Goal: Task Accomplishment & Management: Use online tool/utility

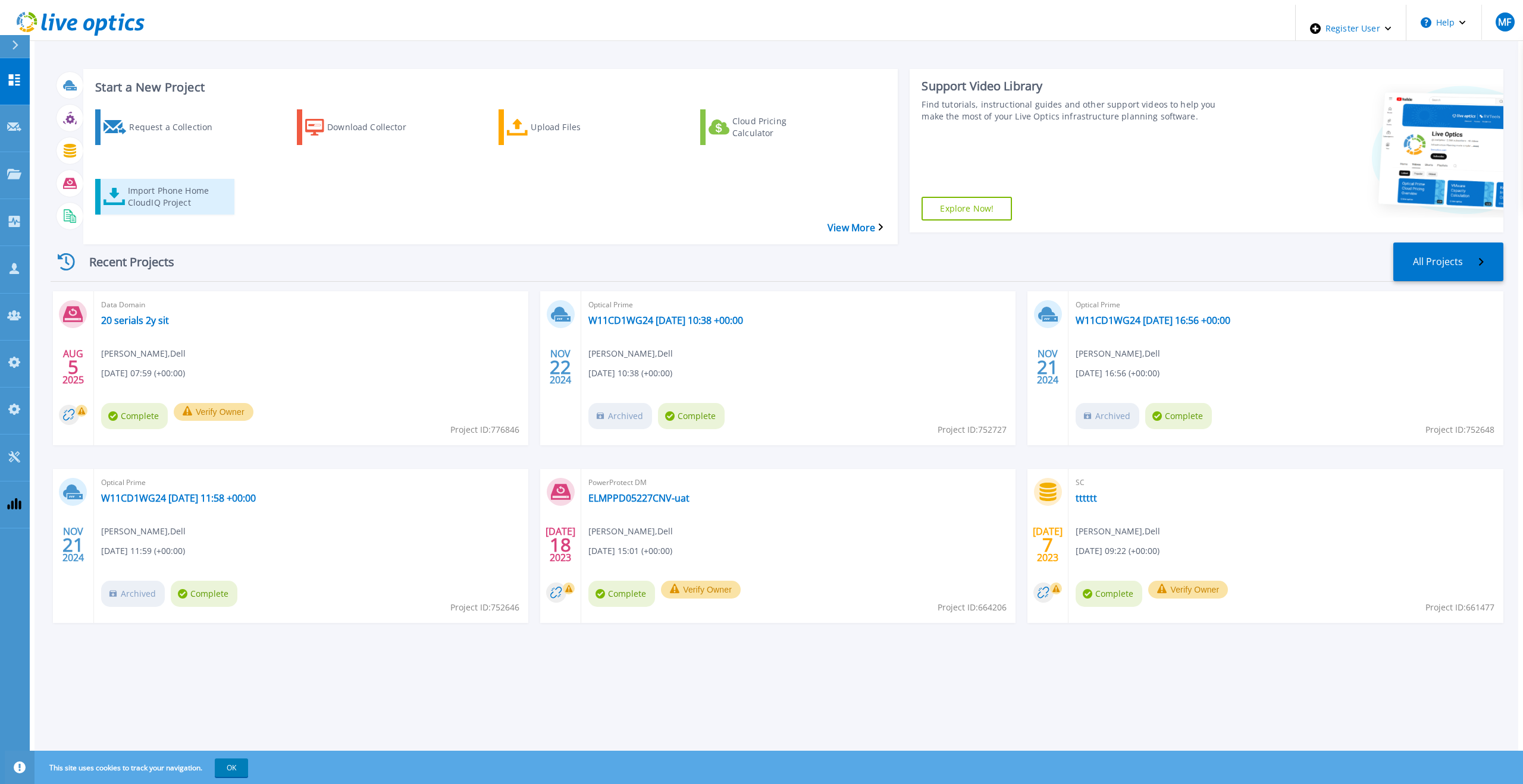
click at [161, 182] on div "Import Phone Home CloudIQ Project" at bounding box center [176, 197] width 95 height 30
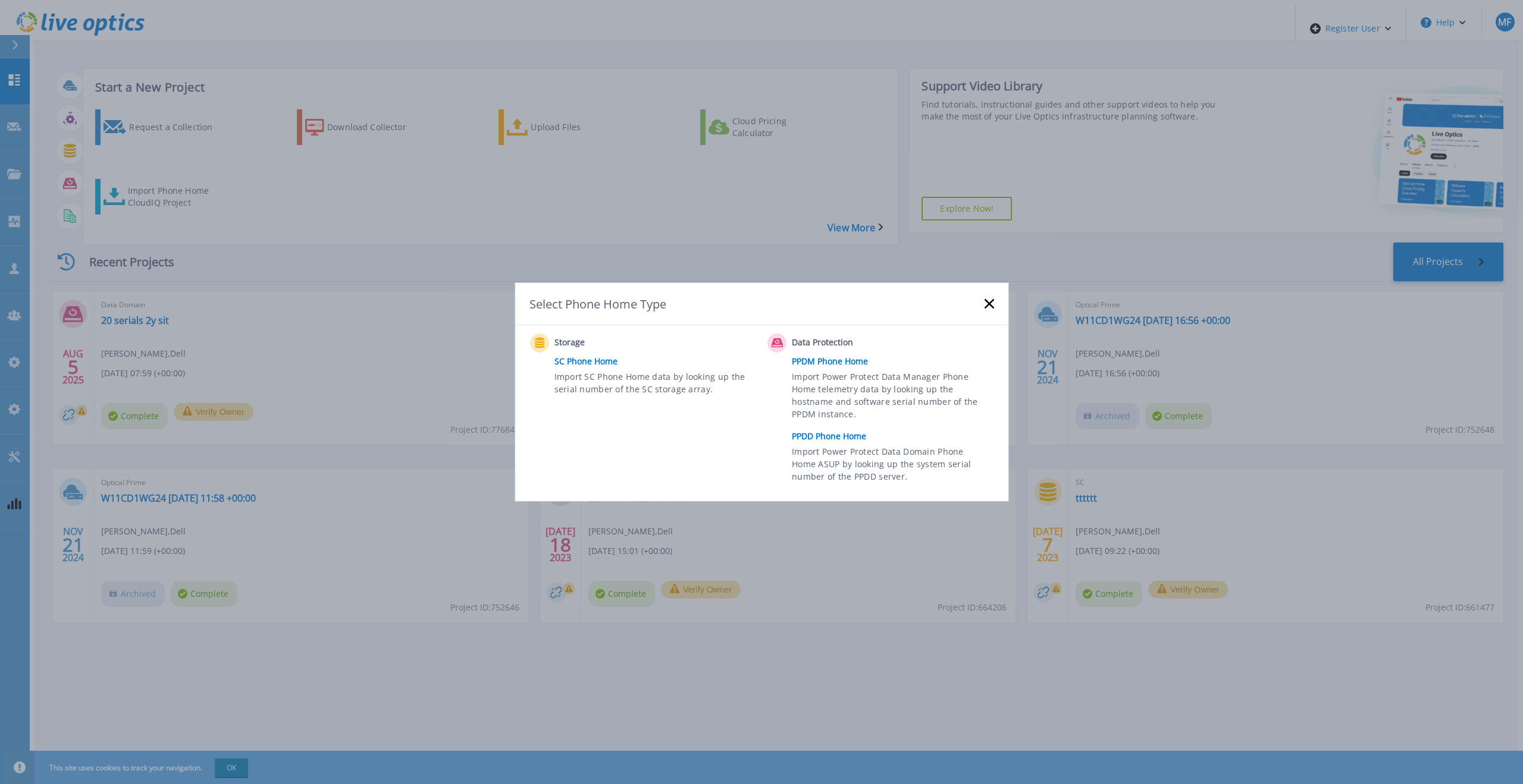
click at [822, 434] on link "PPDD Phone Home" at bounding box center [895, 436] width 208 height 18
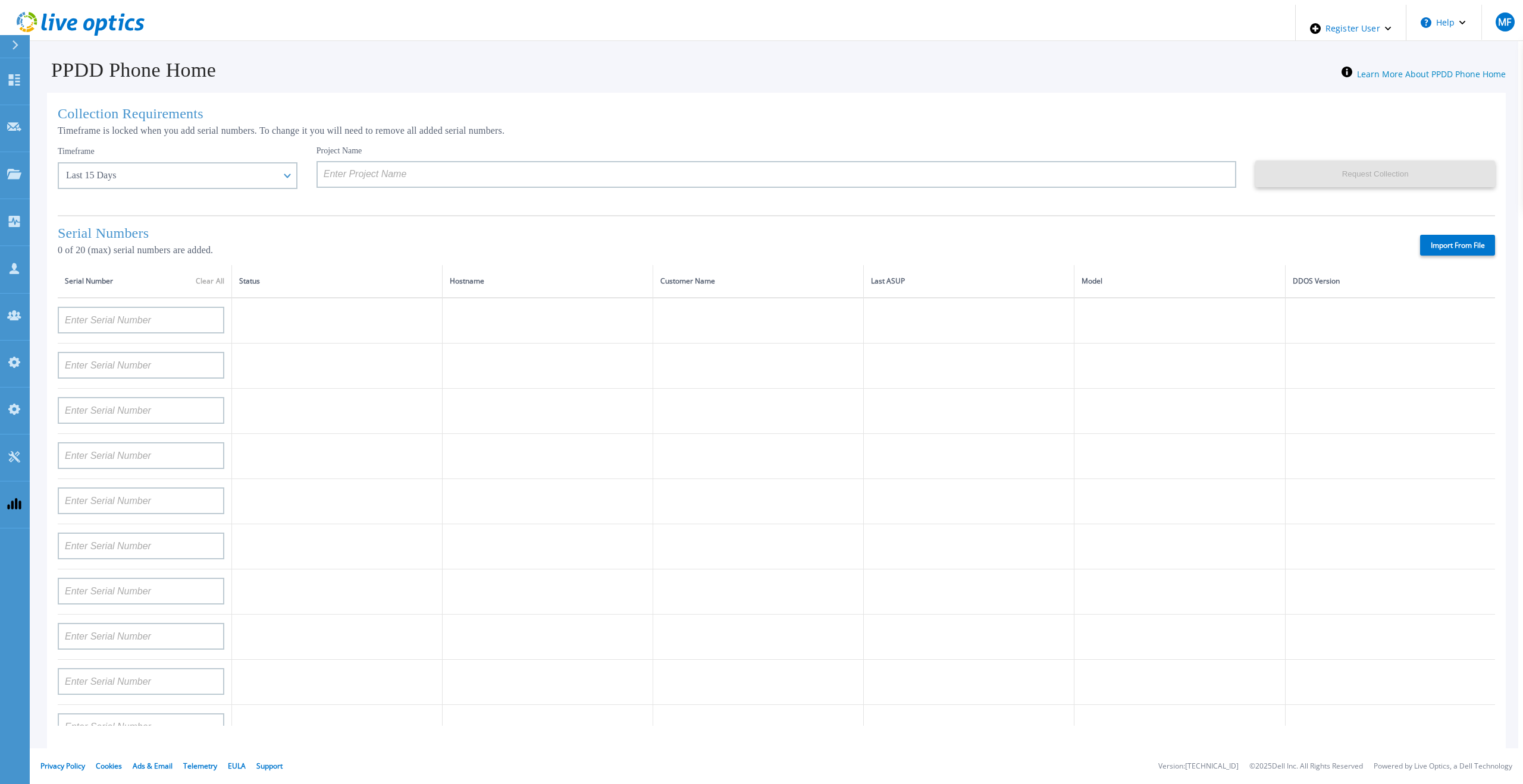
click at [1457, 235] on label "Import From File" at bounding box center [1457, 245] width 75 height 21
click at [0, 0] on input "Import From File" at bounding box center [0, 0] width 0 height 0
type input "APM00211700095"
type input "APX00232503747"
type input "APM00214914093"
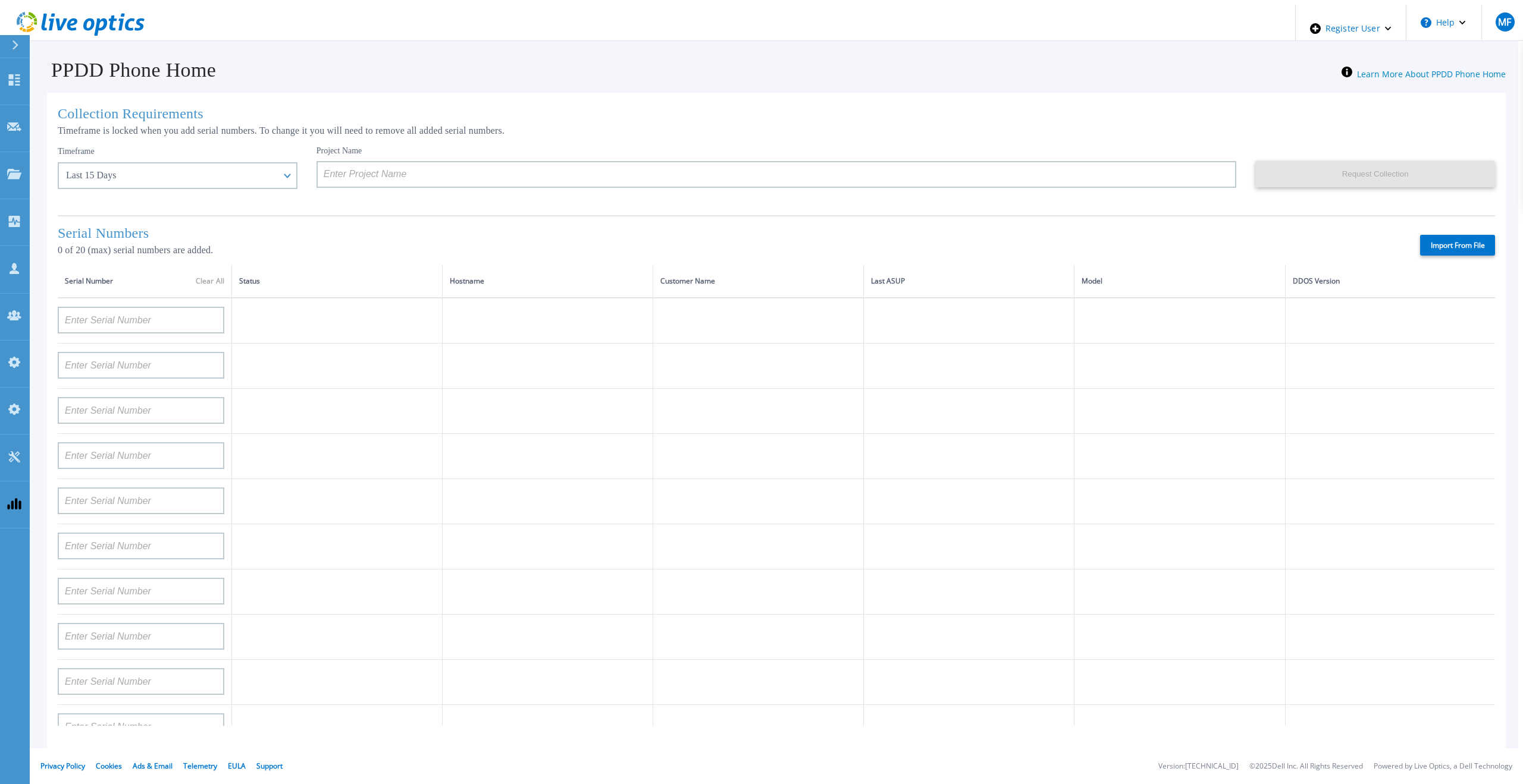
type input "APM00171836329"
type input "APM00212026971"
type input "APM00214914094"
type input "APX00234502218"
type input "APM00212018359"
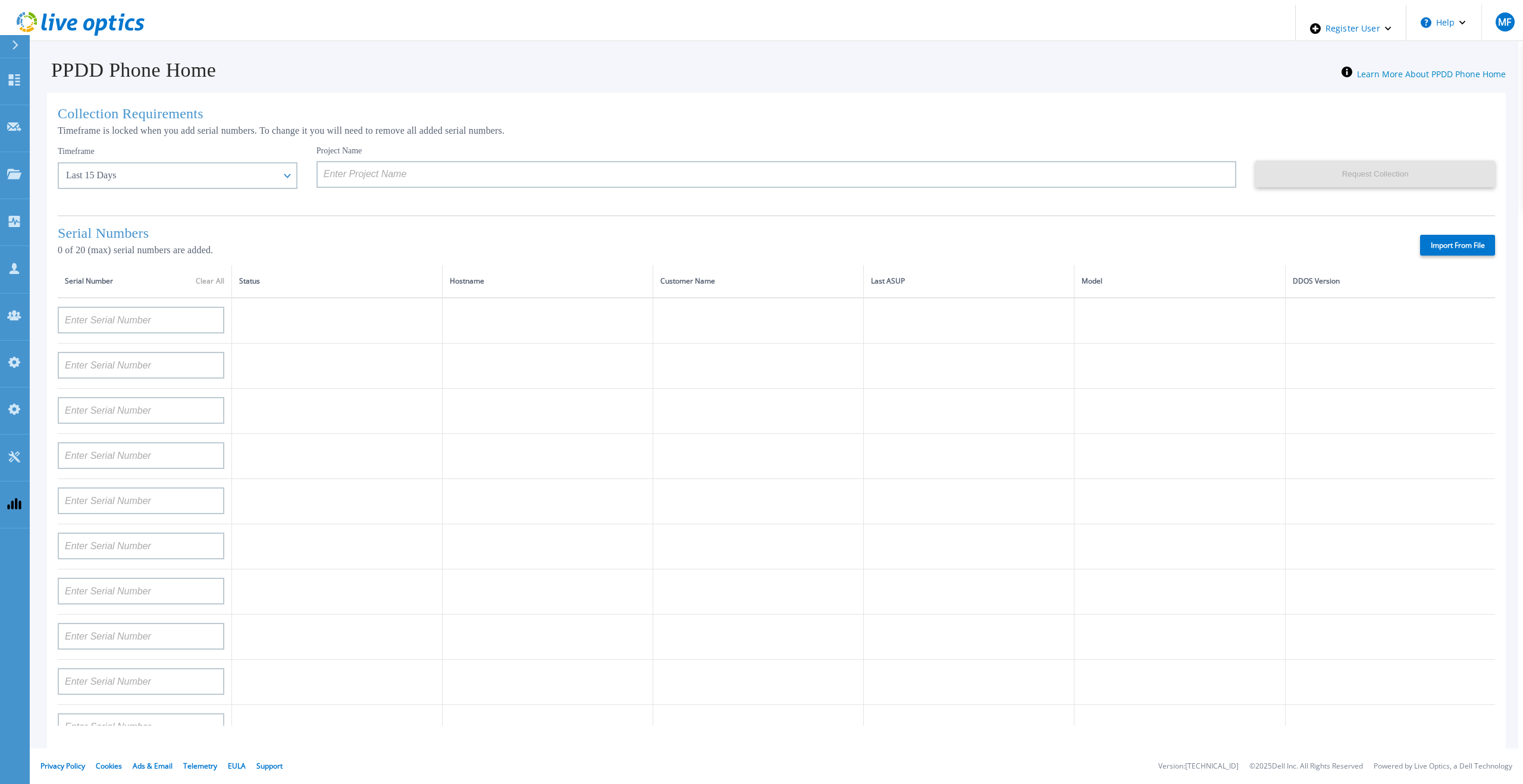
type input "APX00232503745"
type input "APX00232503743"
type input "APM00193603655"
type input "APM00212517749"
type input "APX00232503742"
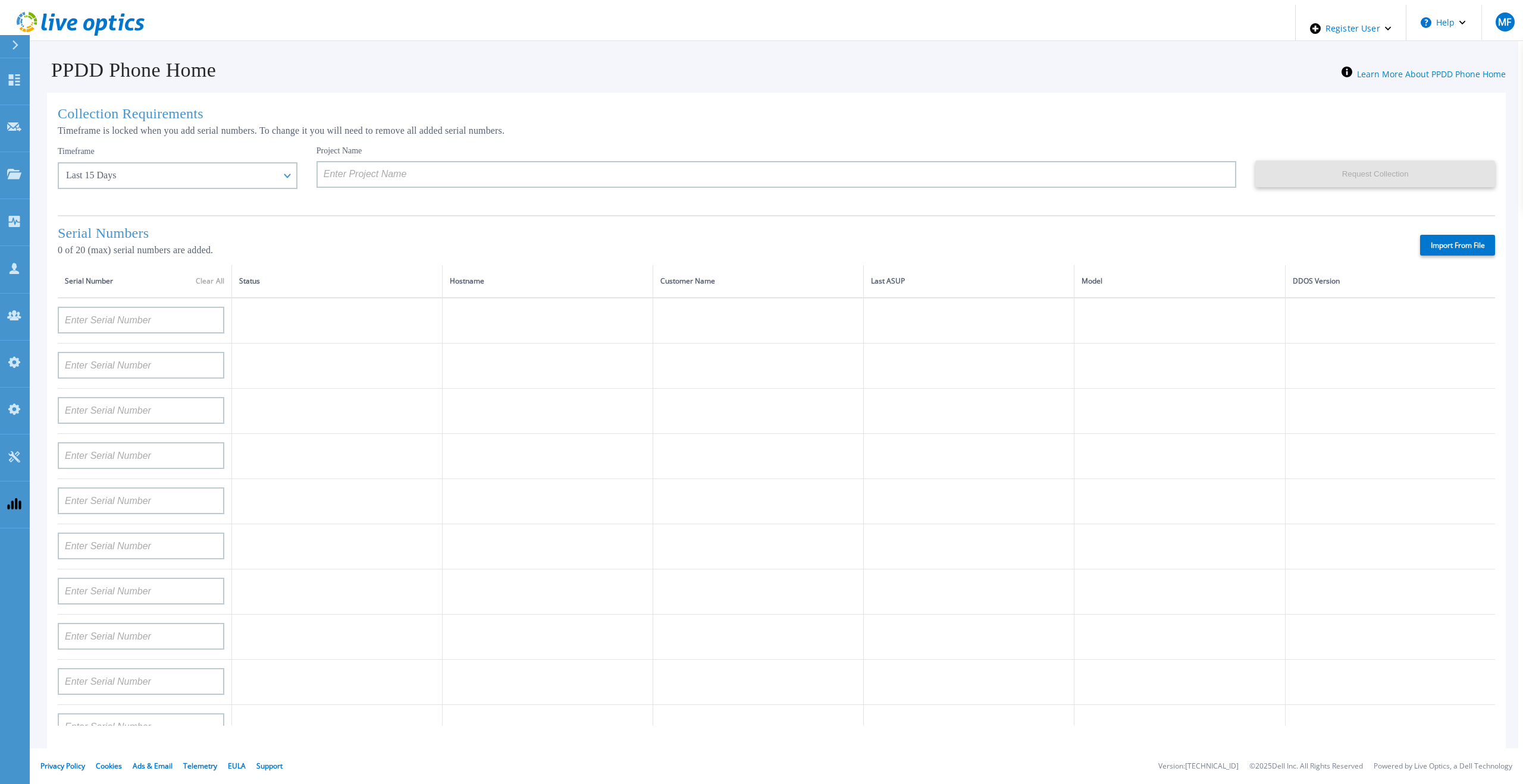
type input "APM00212702822"
type input "APM00212610953"
type input "APM00202614668"
type input "APM00212613652"
type input "APX00222101185"
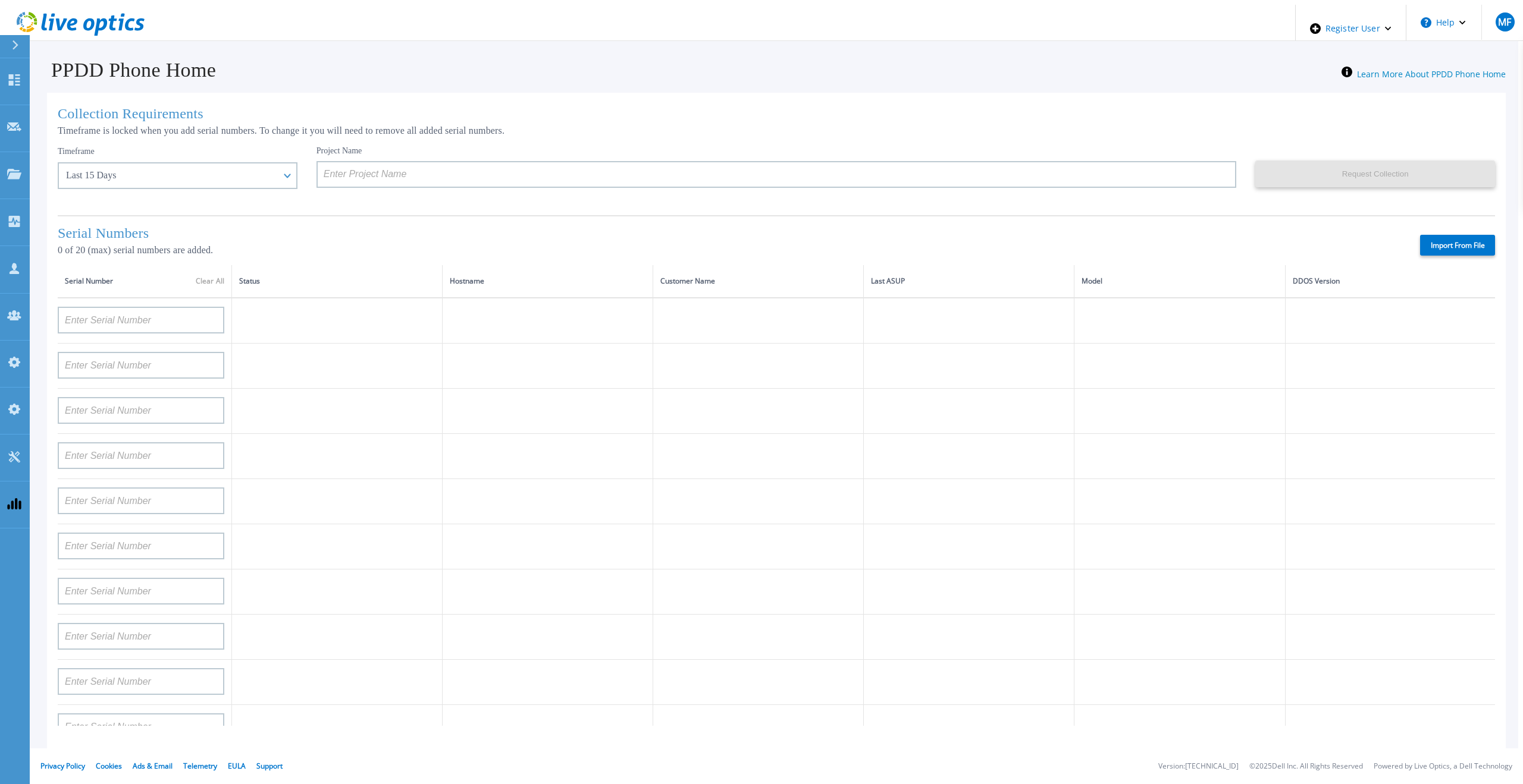
type input "AUDVUX6XJHDJFE"
type input "APM00133543104"
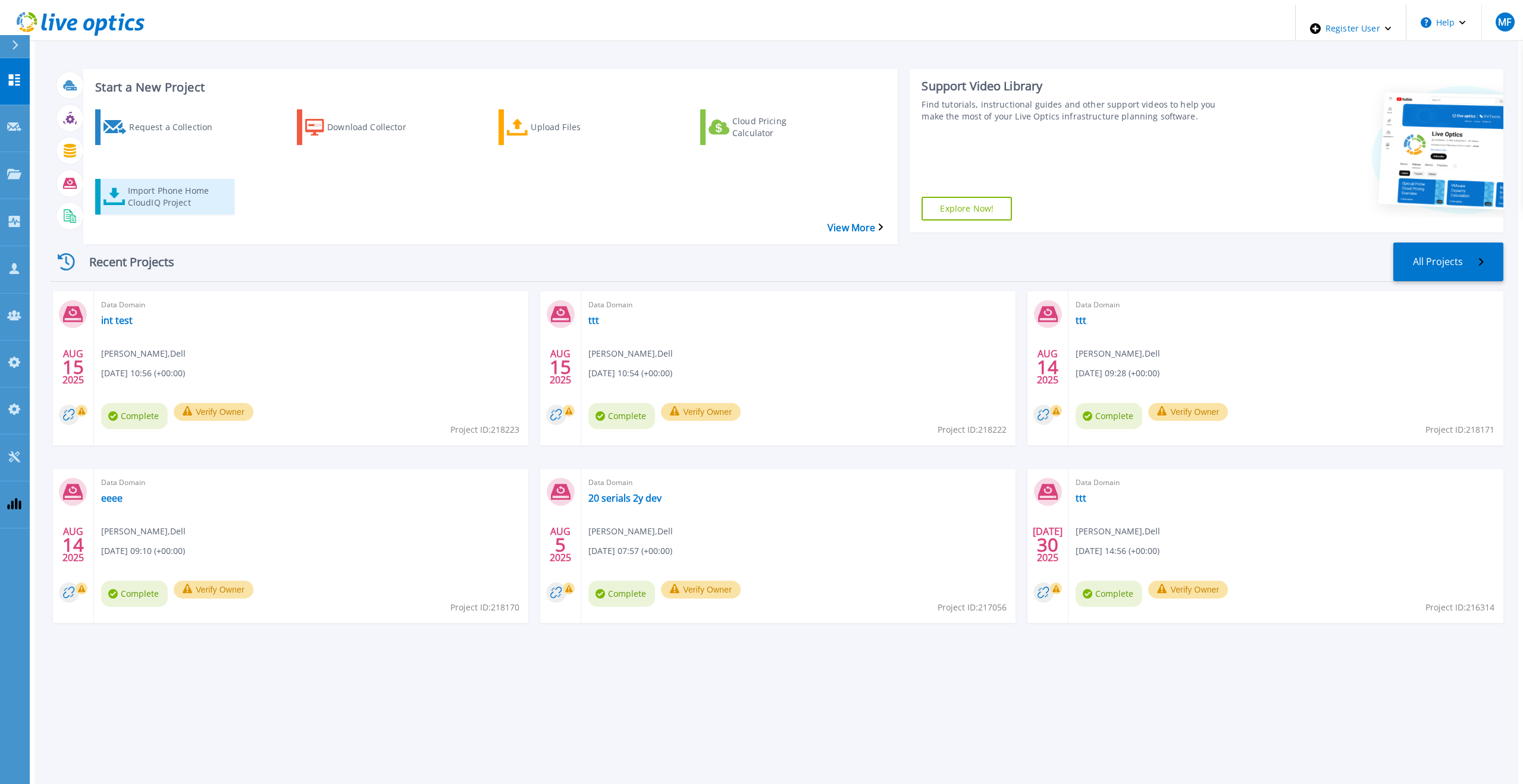
click at [161, 182] on div "Import Phone Home CloudIQ Project" at bounding box center [176, 197] width 95 height 30
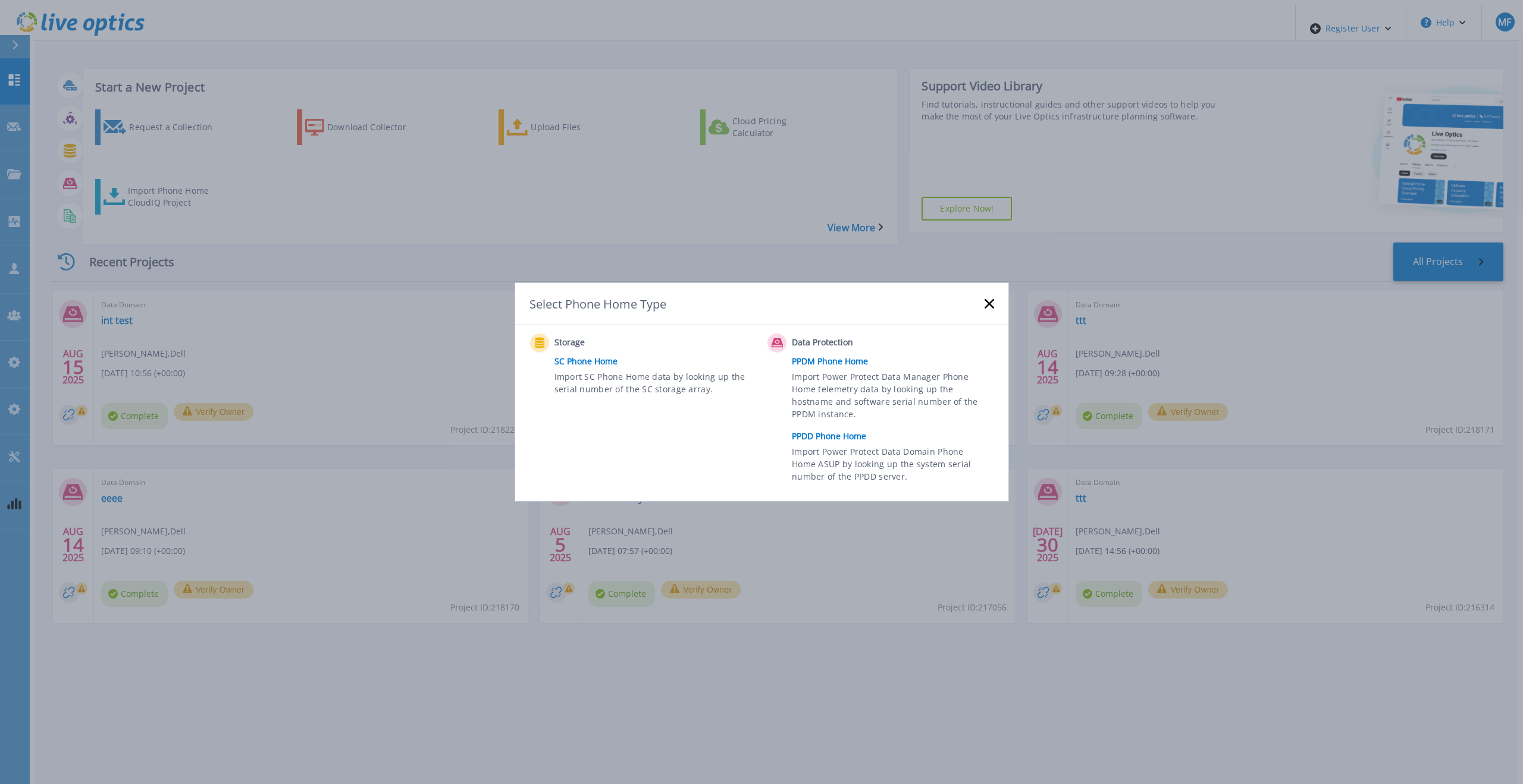
click at [848, 435] on link "PPDD Phone Home" at bounding box center [895, 436] width 208 height 18
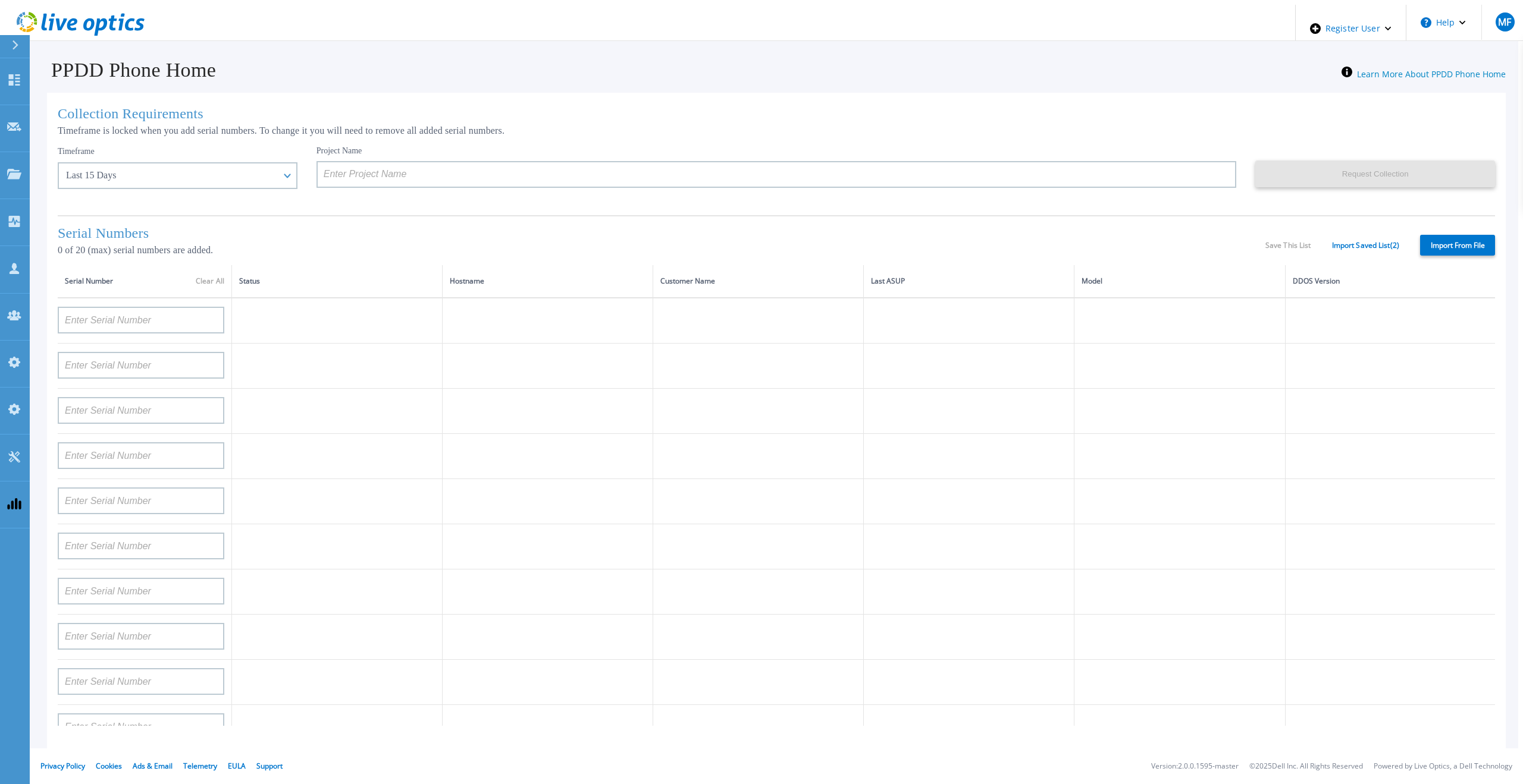
click at [1441, 247] on label "Import From File" at bounding box center [1457, 245] width 75 height 21
click at [0, 0] on input "Import From File" at bounding box center [0, 0] width 0 height 0
type input "APM00211700095"
type input "APX00232503747"
type input "APM00214914093"
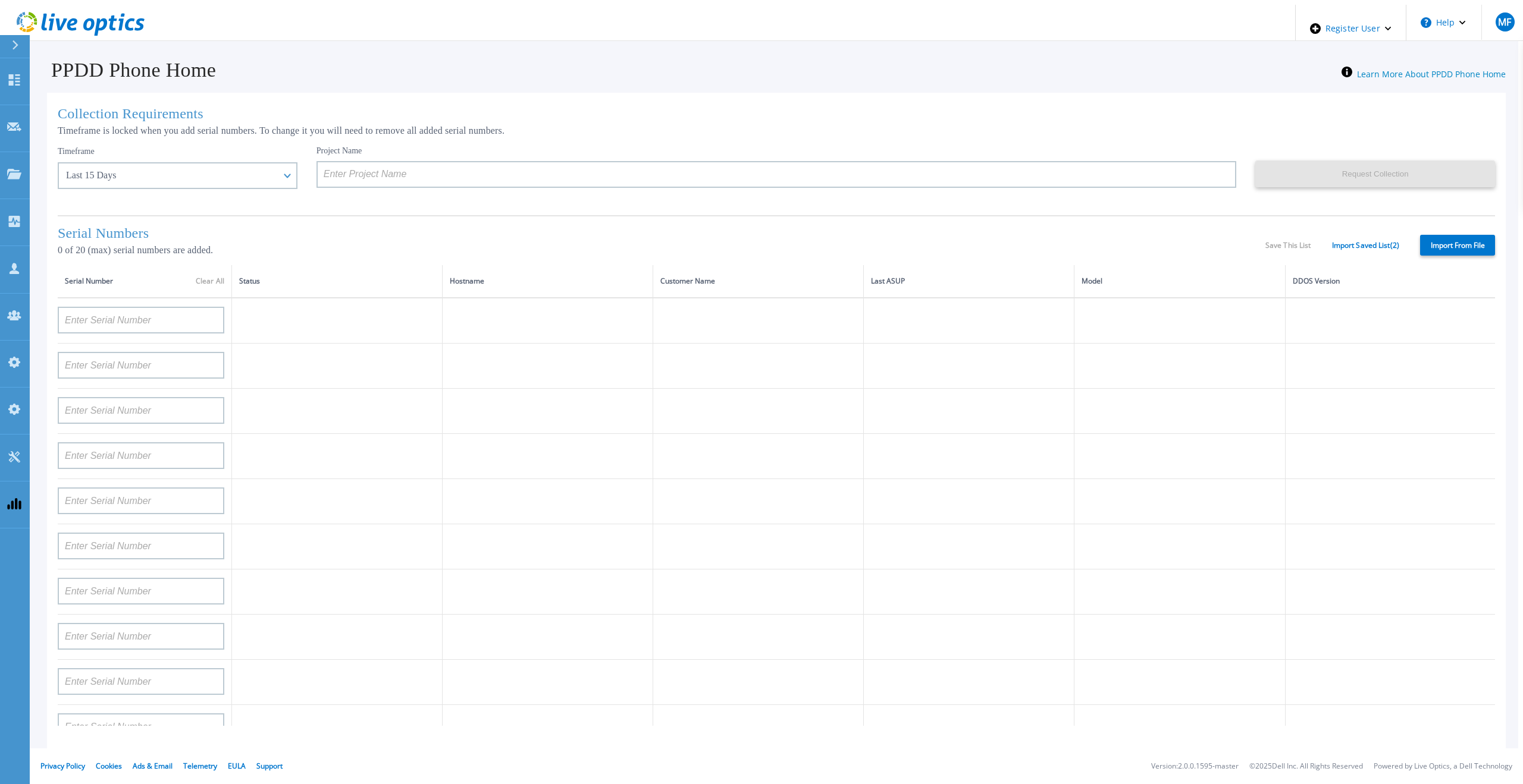
type input "APM00171836329"
type input "APM00212026971"
type input "APM00214914094"
type input "APX00234502218"
type input "APM00212018359"
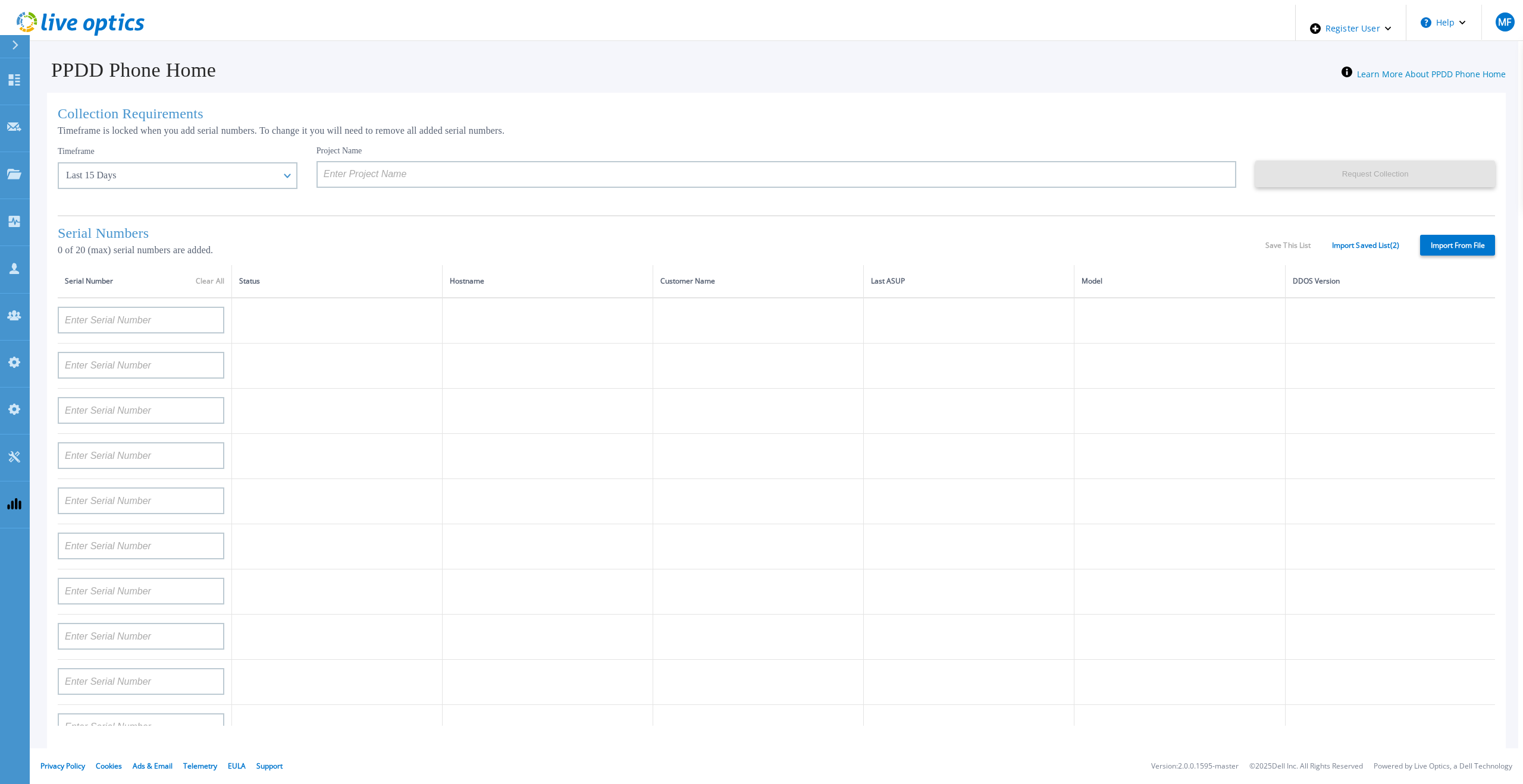
type input "APX00232503745"
type input "APX00232503743"
type input "APM00193603655"
type input "APM00212517749"
type input "APX00232503742"
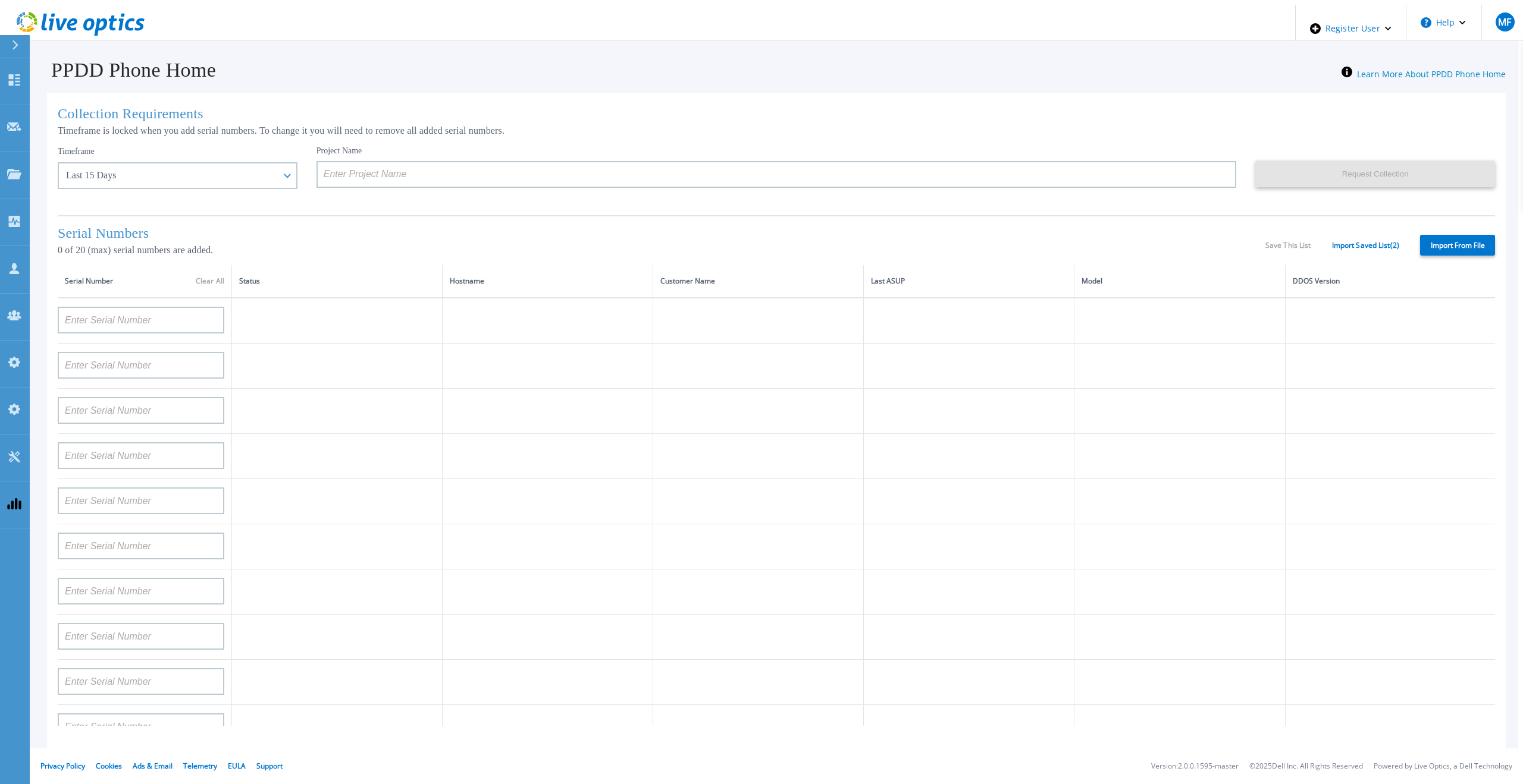
type input "APM00212702822"
type input "APM00212610953"
type input "APM00202614668"
type input "APM00212613652"
type input "APX00222101185"
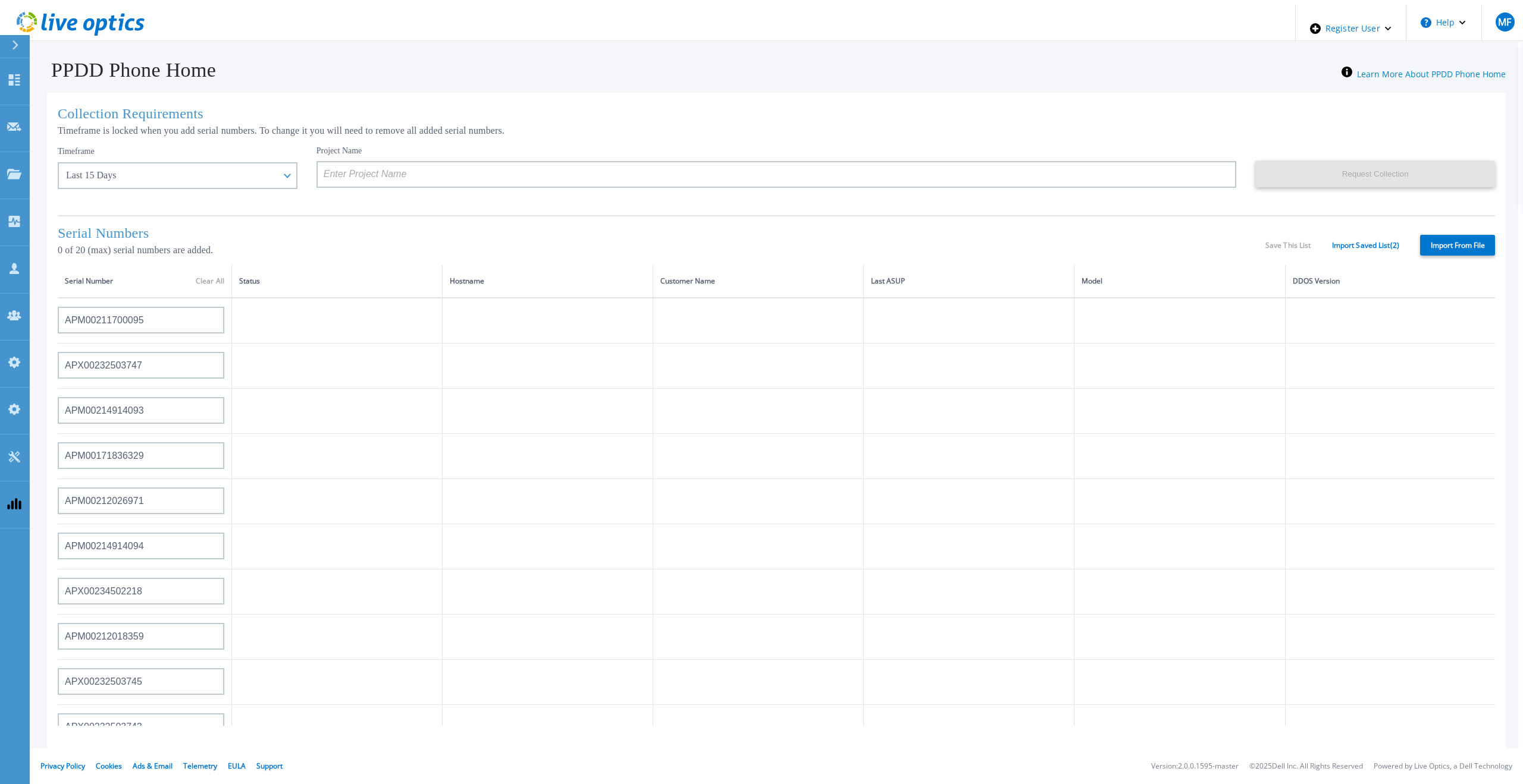
type input "AUDVUX6XJHDJFE"
type input "APM00133543104"
